Goal: Information Seeking & Learning: Compare options

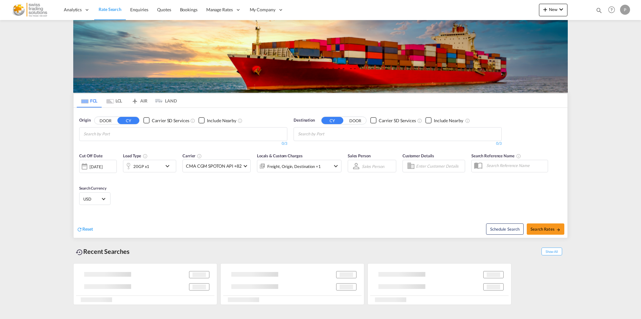
click at [120, 137] on md-chips-wrap "Chips container with autocompletion. Enter the text area, type text to search, …" at bounding box center [114, 133] width 63 height 12
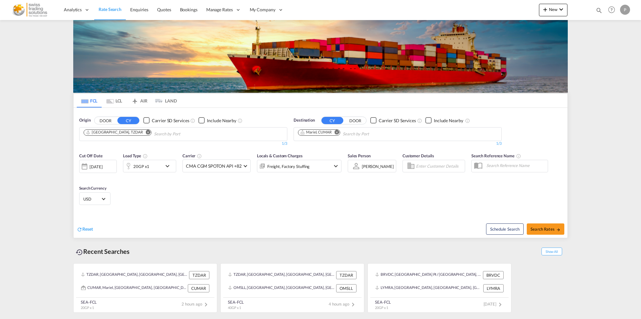
click at [146, 131] on md-icon "Remove" at bounding box center [148, 132] width 5 height 5
type input "abidjan"
click at [128, 143] on div "Abidjan Ivory Coast CIABJ" at bounding box center [132, 148] width 119 height 19
click at [339, 132] on md-icon "Remove" at bounding box center [337, 132] width 5 height 5
type input "gdynia"
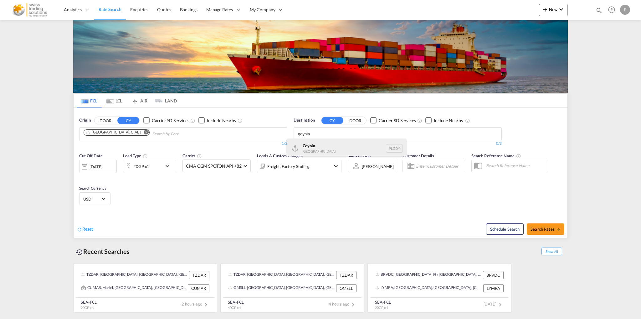
click at [330, 144] on div "Gdynia [GEOGRAPHIC_DATA] [GEOGRAPHIC_DATA]" at bounding box center [346, 148] width 119 height 19
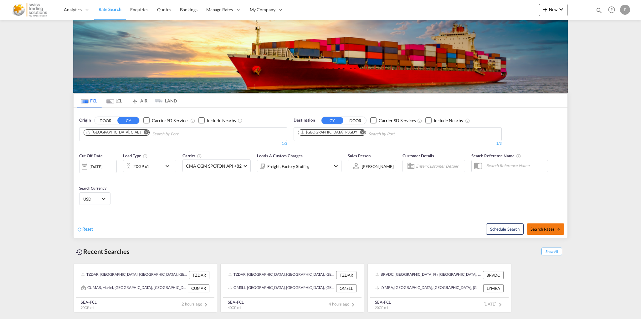
click at [544, 227] on span "Search Rates" at bounding box center [546, 228] width 30 height 5
type input "CIABJ to PLGDY / [DATE]"
